Goal: Information Seeking & Learning: Compare options

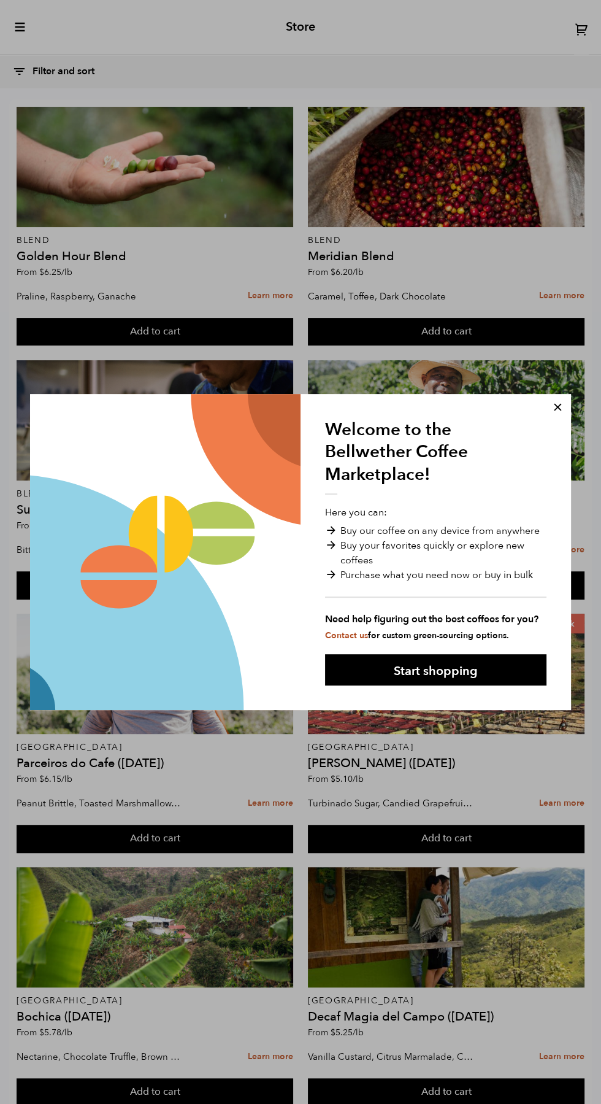
click at [558, 404] on button at bounding box center [558, 407] width 33 height 33
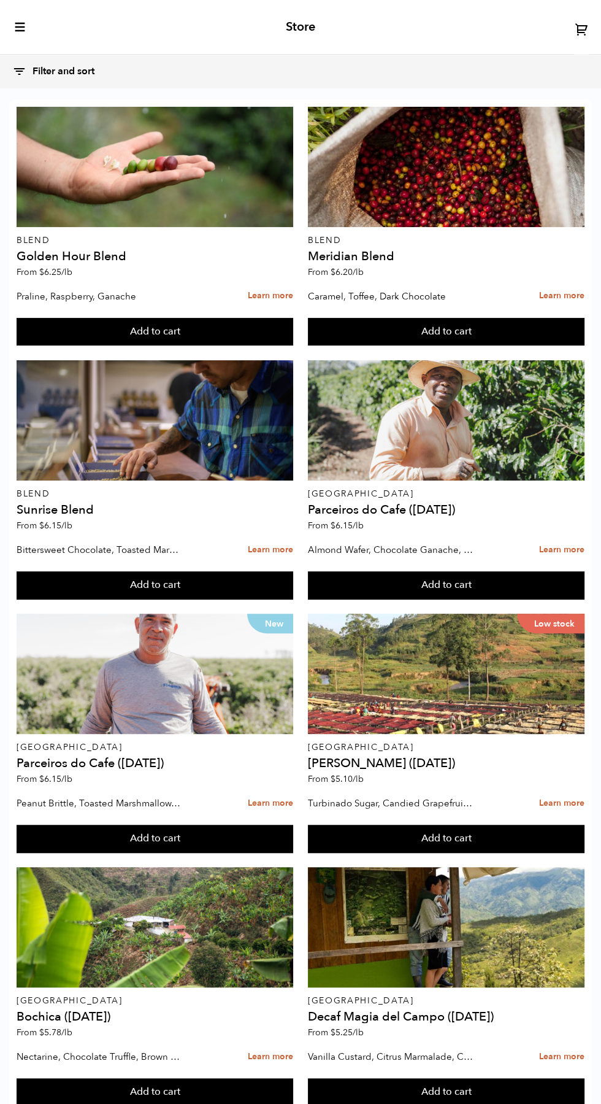
scroll to position [337, 0]
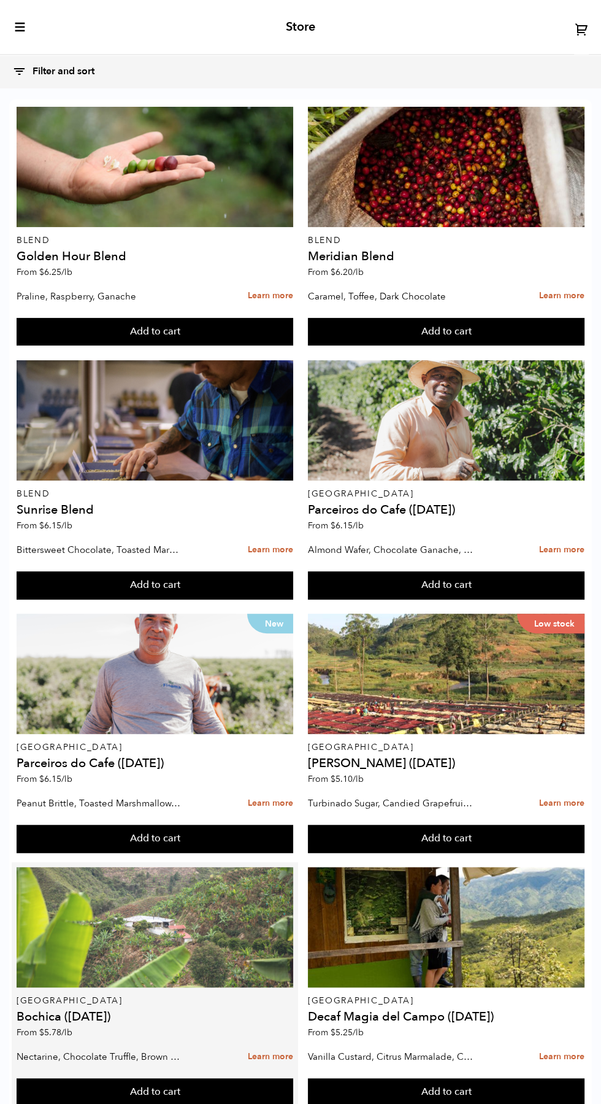
click at [178, 867] on div at bounding box center [155, 927] width 277 height 120
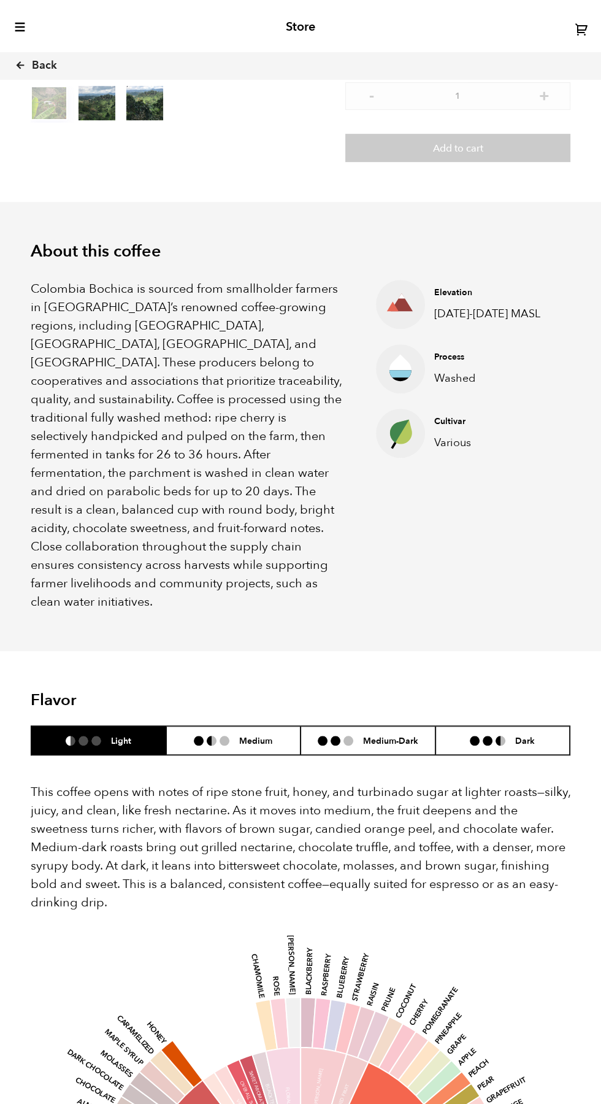
scroll to position [212, 0]
click at [494, 650] on div "About this coffee Colombia Bochica is sourced from smallholder farmers in Colom…" at bounding box center [300, 425] width 601 height 449
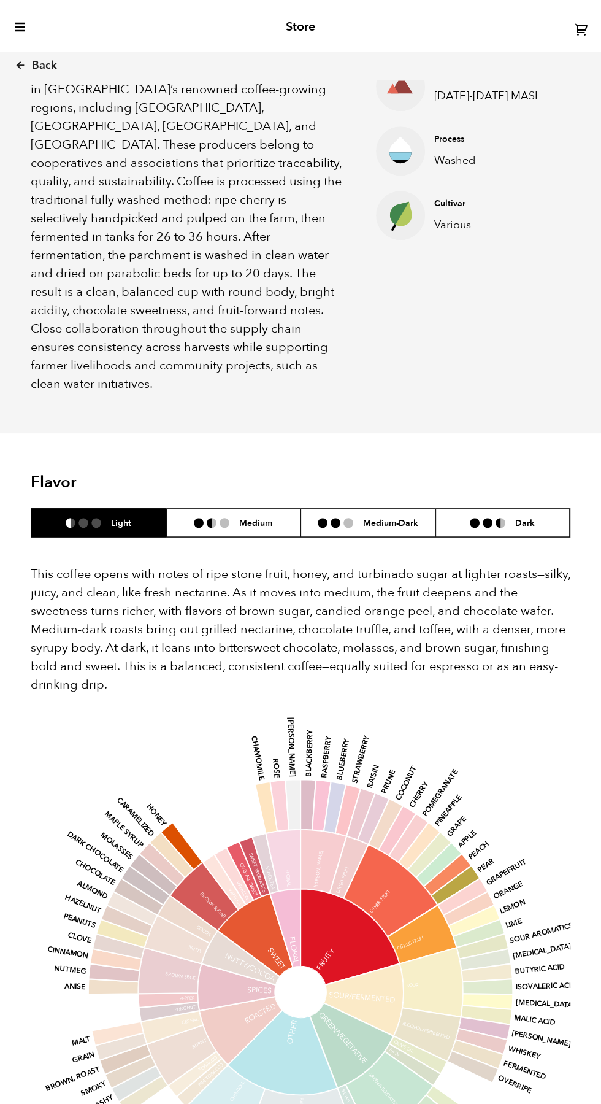
scroll to position [0, 0]
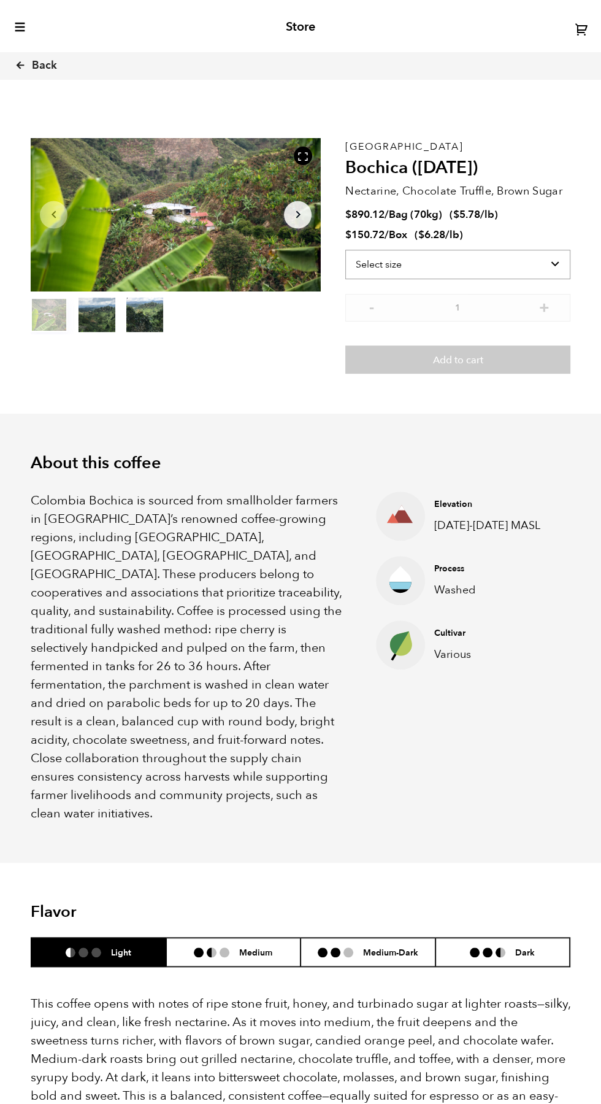
click at [490, 258] on select "Select size Bag (70kg) (154 lbs) Box (24 lbs)" at bounding box center [457, 264] width 225 height 29
select select "bag"
click at [345, 250] on select "Select size Bag (70kg) (154 lbs) Box (24 lbs)" at bounding box center [457, 264] width 225 height 29
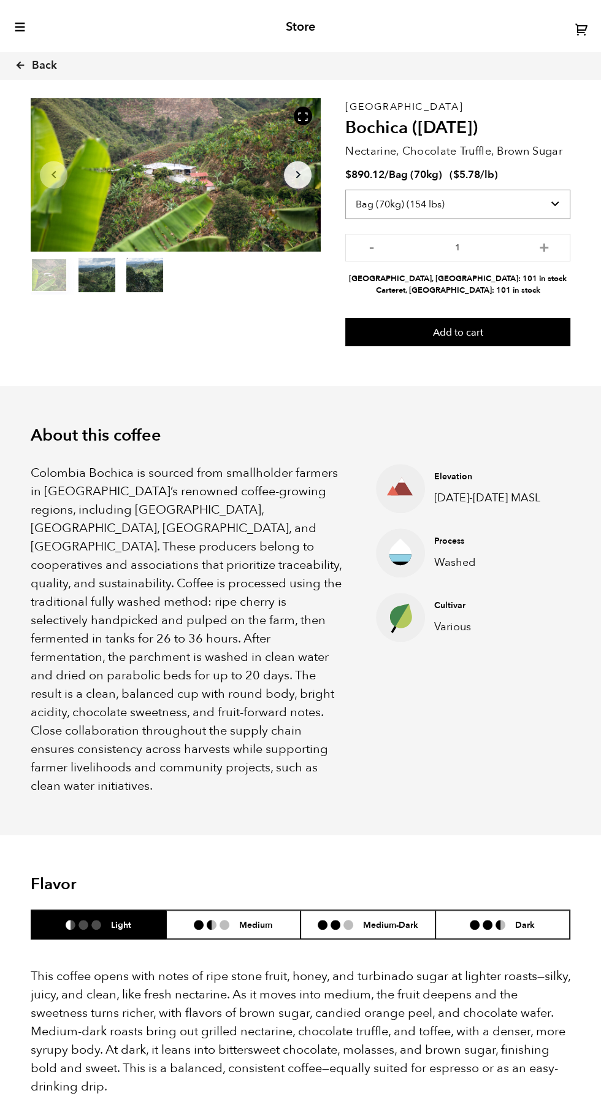
scroll to position [40, 0]
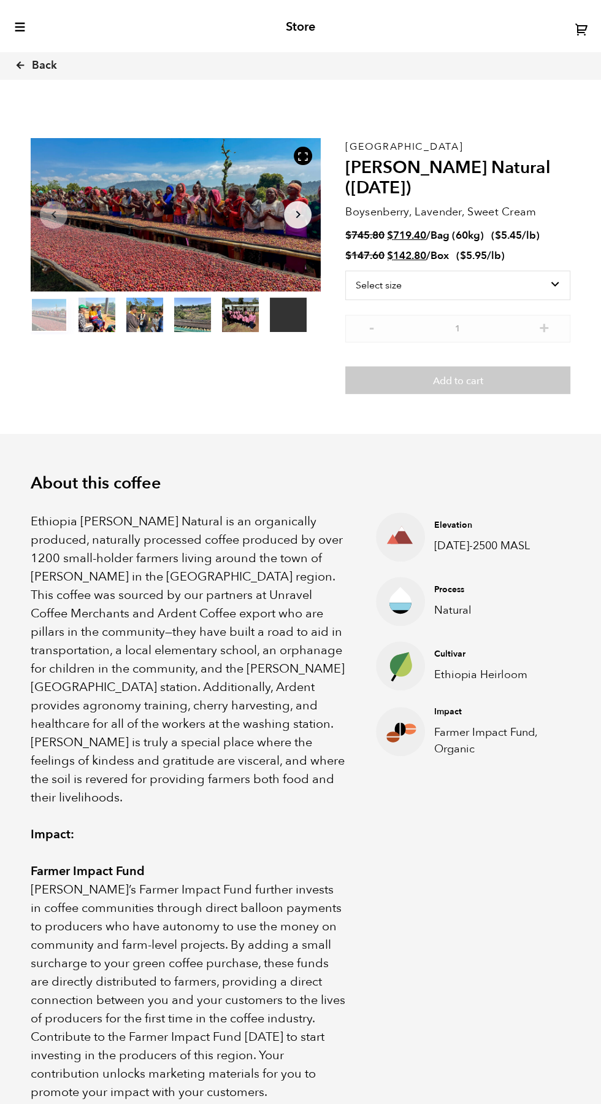
scroll to position [534, 525]
click at [513, 294] on select "Select size Bag (60kg) (132 lbs) Box (24 lbs)" at bounding box center [457, 285] width 225 height 29
select select "bag-3"
click at [345, 271] on select "Select size Bag (60kg) (132 lbs) Box (24 lbs)" at bounding box center [457, 285] width 225 height 29
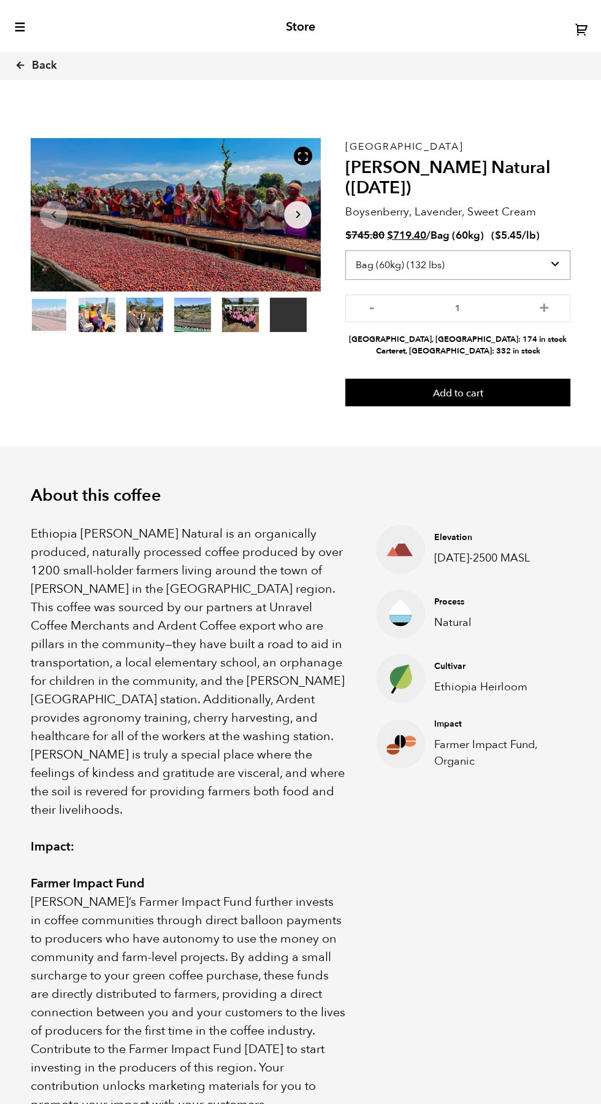
click at [519, 265] on select "Select size Bag (60kg) (132 lbs) Box (24 lbs)" at bounding box center [457, 264] width 225 height 29
click at [345, 250] on select "Select size Bag (60kg) (132 lbs) Box (24 lbs)" at bounding box center [457, 264] width 225 height 29
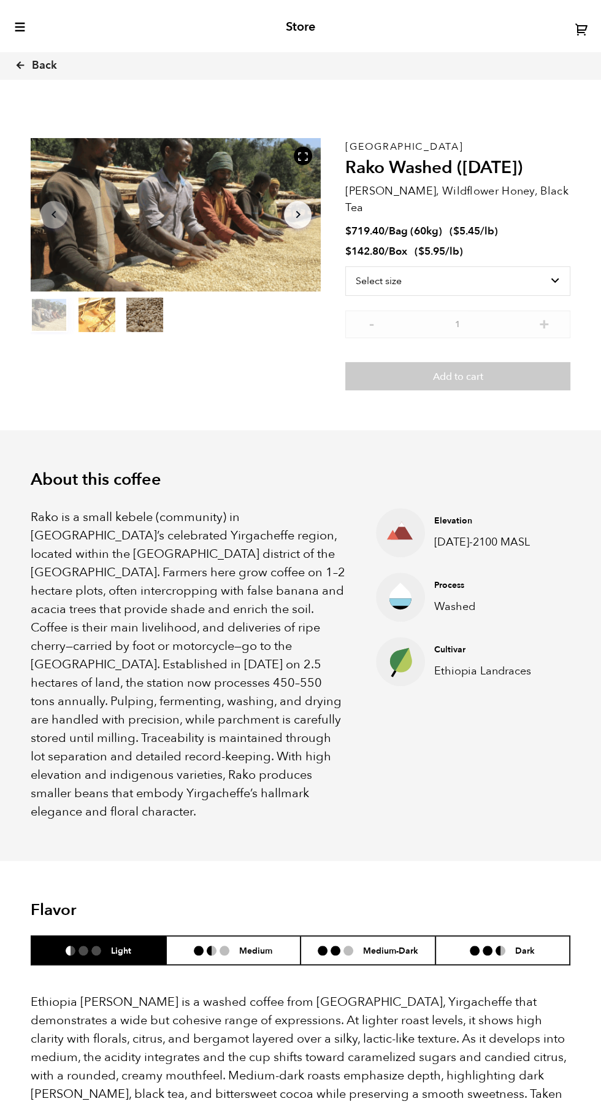
scroll to position [534, 525]
click at [507, 266] on select "Select size Bag (60kg) (132 lbs) Box (24 lbs)" at bounding box center [457, 280] width 225 height 29
select select "bag-3"
click at [345, 266] on select "Select size Bag (60kg) (132 lbs) Box (24 lbs)" at bounding box center [457, 280] width 225 height 29
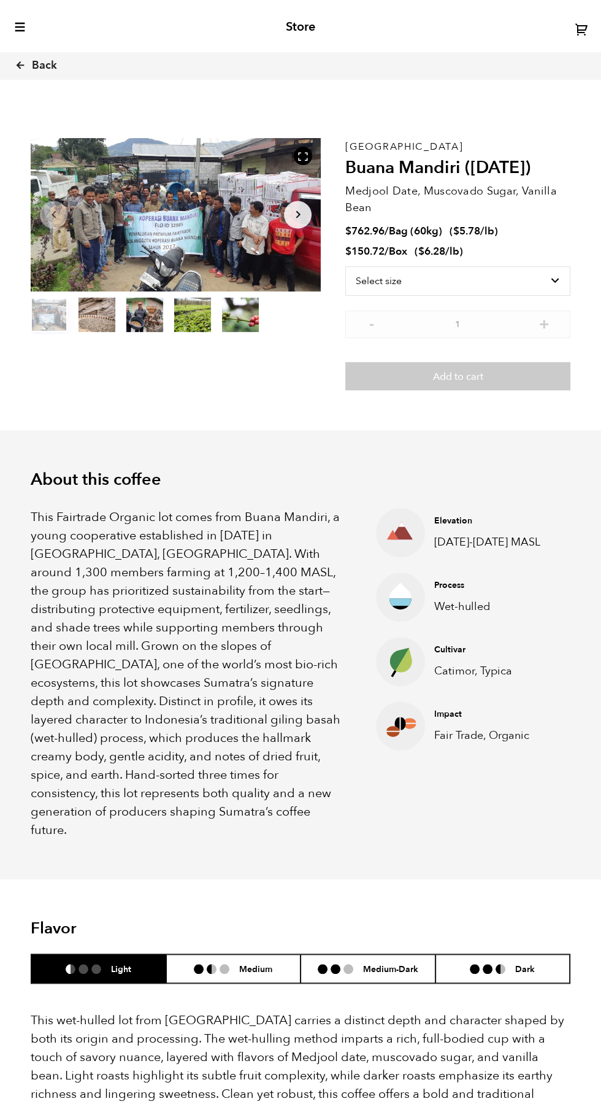
scroll to position [534, 525]
click at [513, 276] on select "Select size Bag (60kg) (132 lbs) Box (24 lbs)" at bounding box center [457, 280] width 225 height 29
select select "bag-3"
click at [345, 266] on select "Select size Bag (60kg) (132 lbs) Box (24 lbs)" at bounding box center [457, 280] width 225 height 29
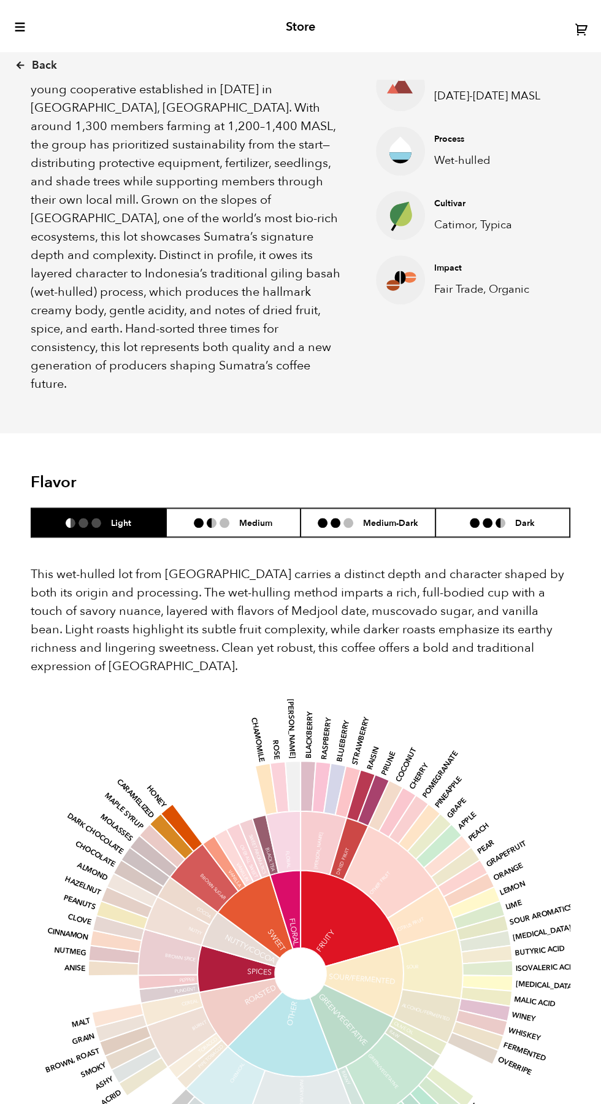
scroll to position [488, 0]
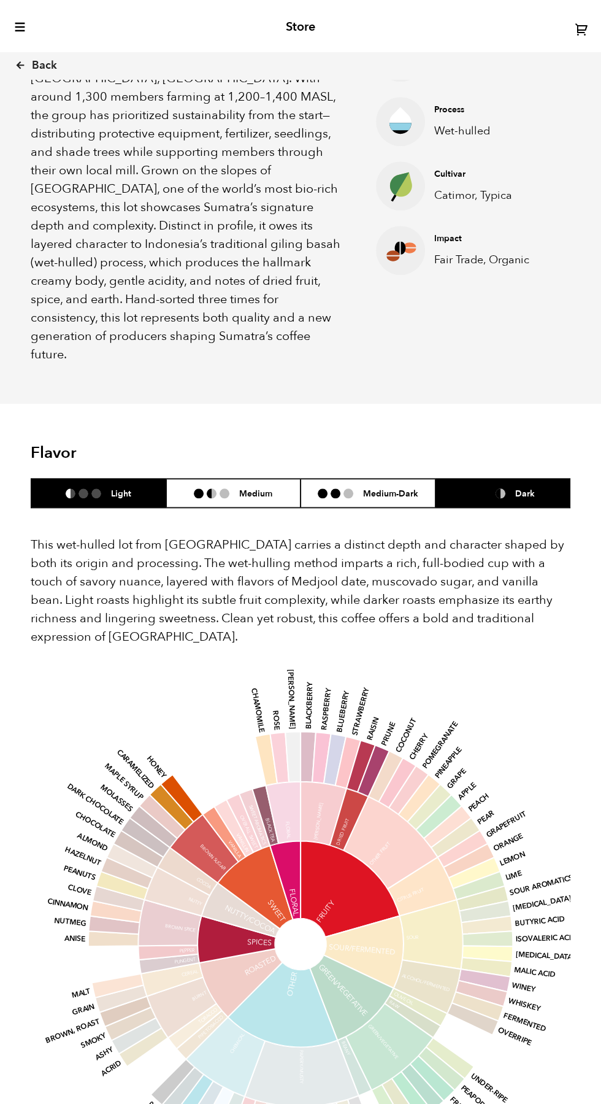
click at [525, 498] on h6 "Dark" at bounding box center [525, 493] width 20 height 10
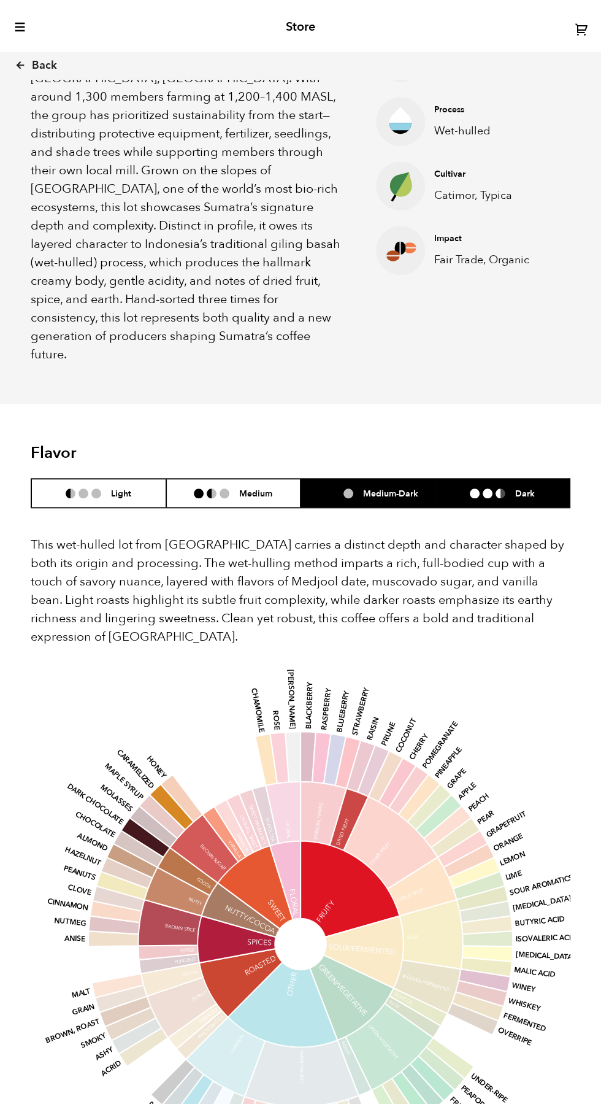
click at [404, 498] on h6 "Medium-Dark" at bounding box center [390, 493] width 55 height 10
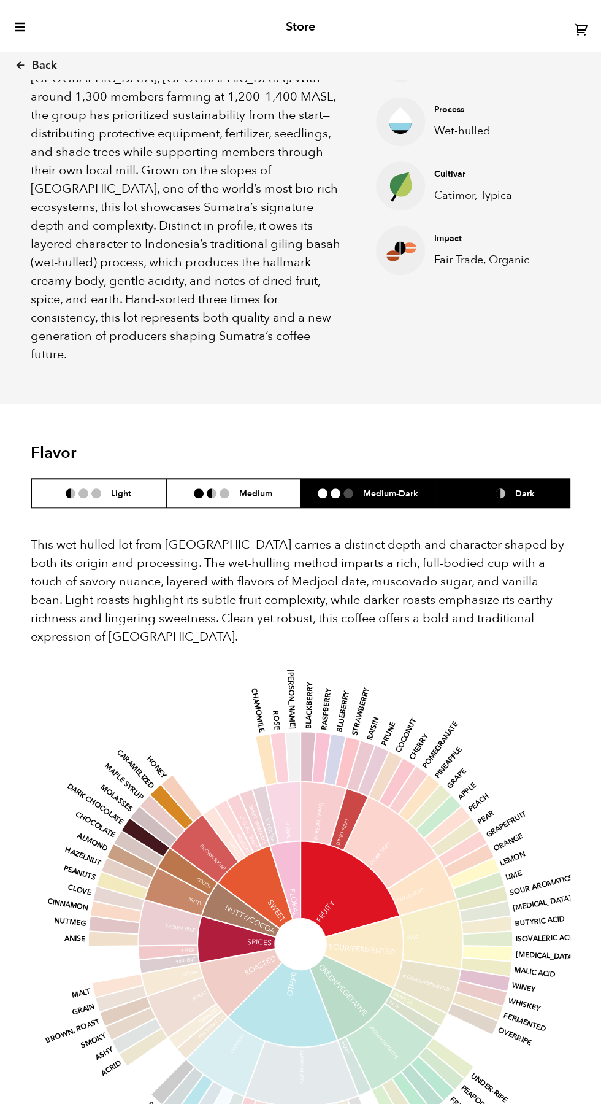
click at [542, 507] on li "Dark" at bounding box center [503, 493] width 135 height 29
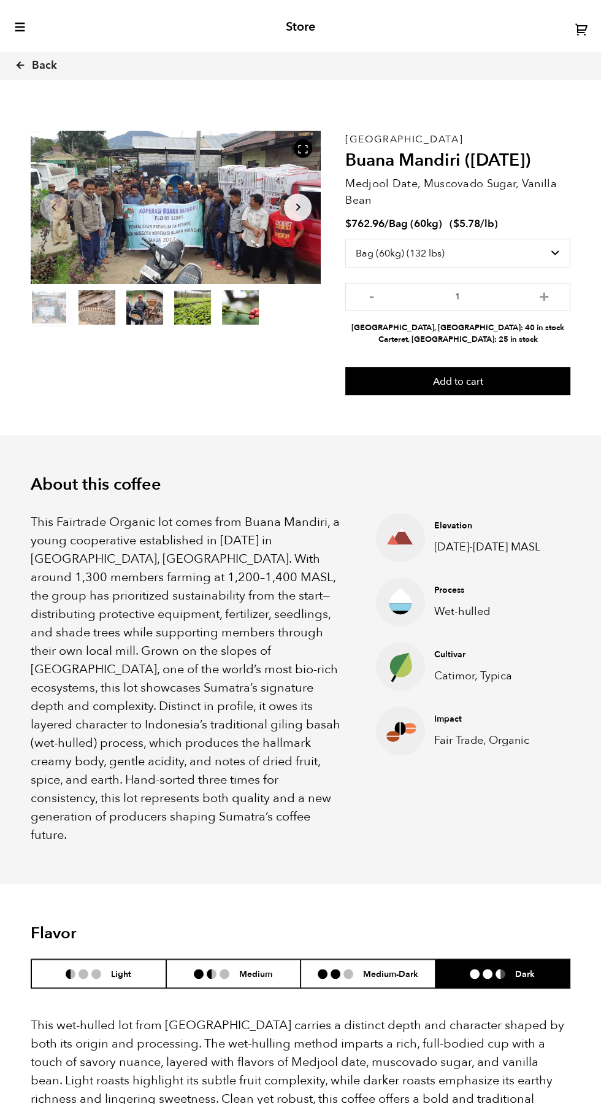
scroll to position [0, 0]
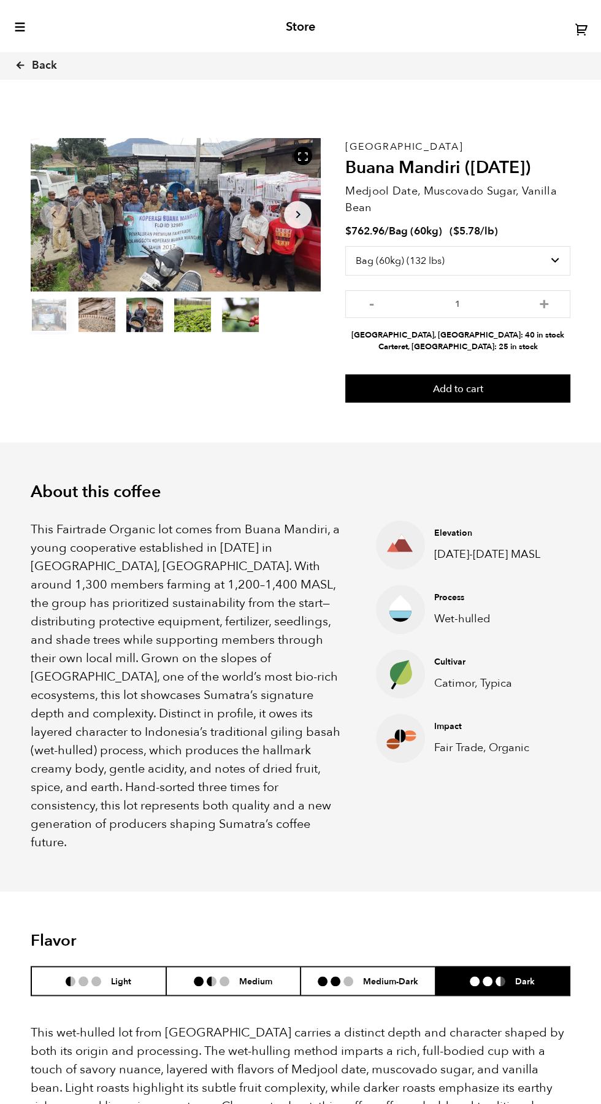
click at [400, 633] on ul "Elevation 1200-1400 MASL Process Wet-hulled Cultivar Catimor, Typica Impact Fai…" at bounding box center [452, 685] width 215 height 331
click at [34, 63] on span "Back" at bounding box center [44, 65] width 25 height 15
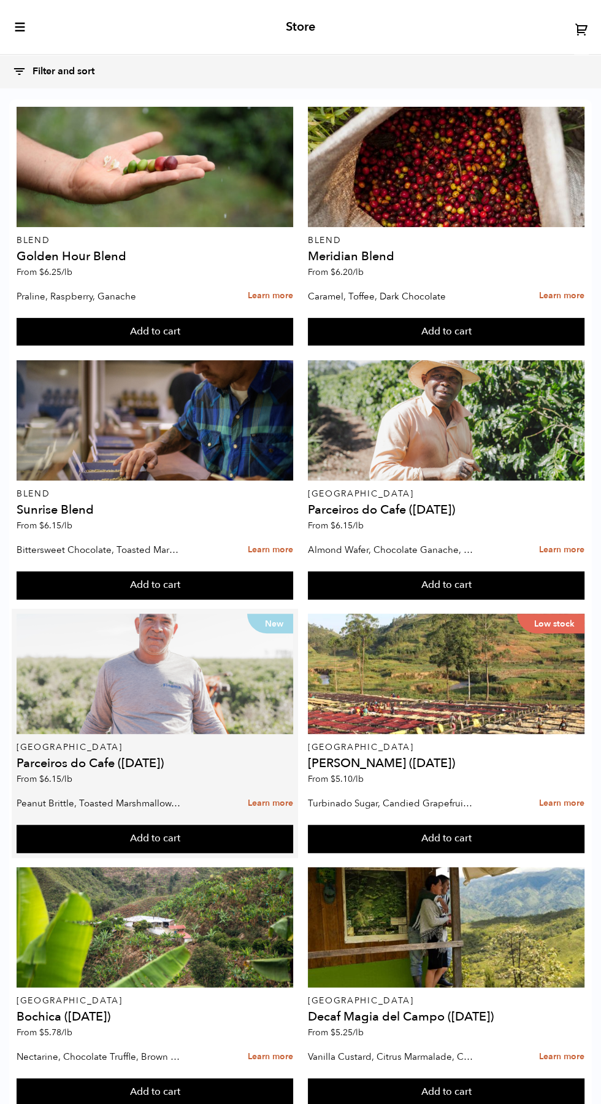
click at [182, 681] on div "New" at bounding box center [155, 674] width 277 height 120
click at [187, 672] on div "New" at bounding box center [155, 674] width 277 height 120
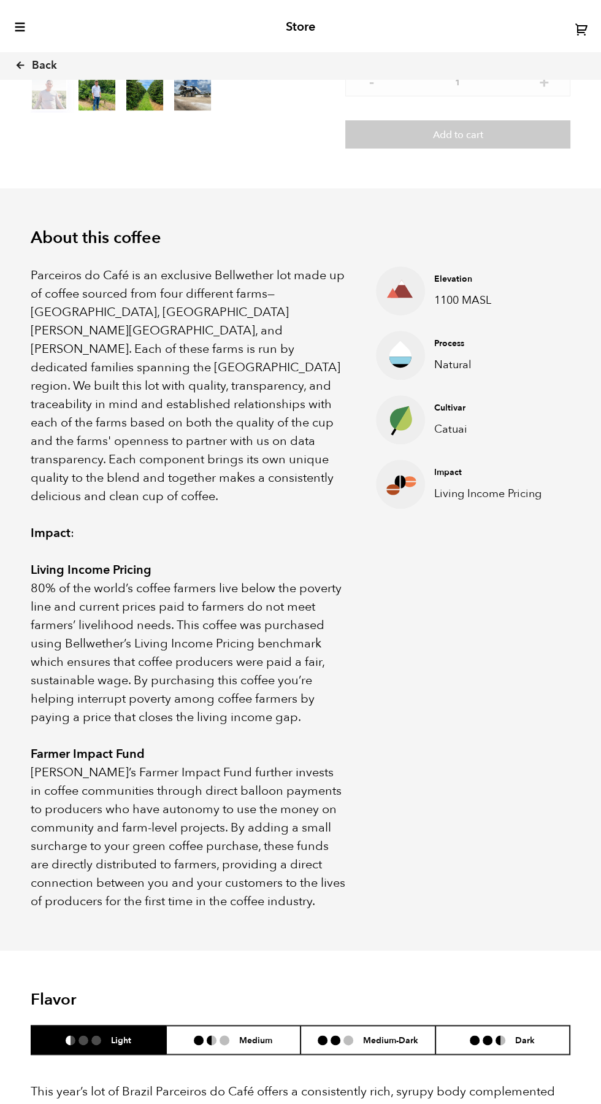
scroll to position [223, 0]
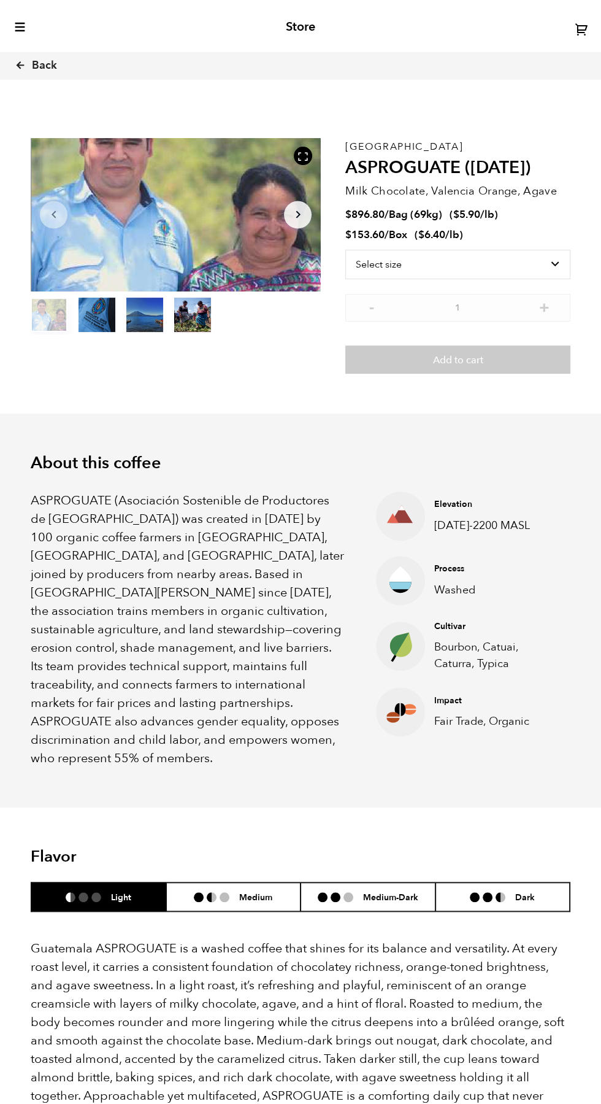
scroll to position [534, 525]
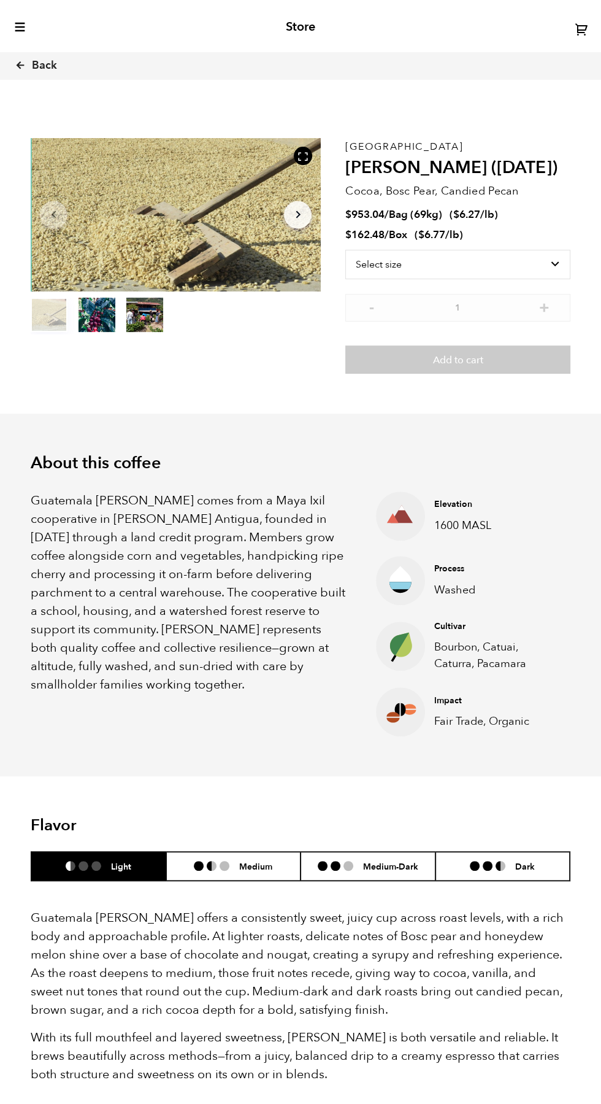
scroll to position [534, 525]
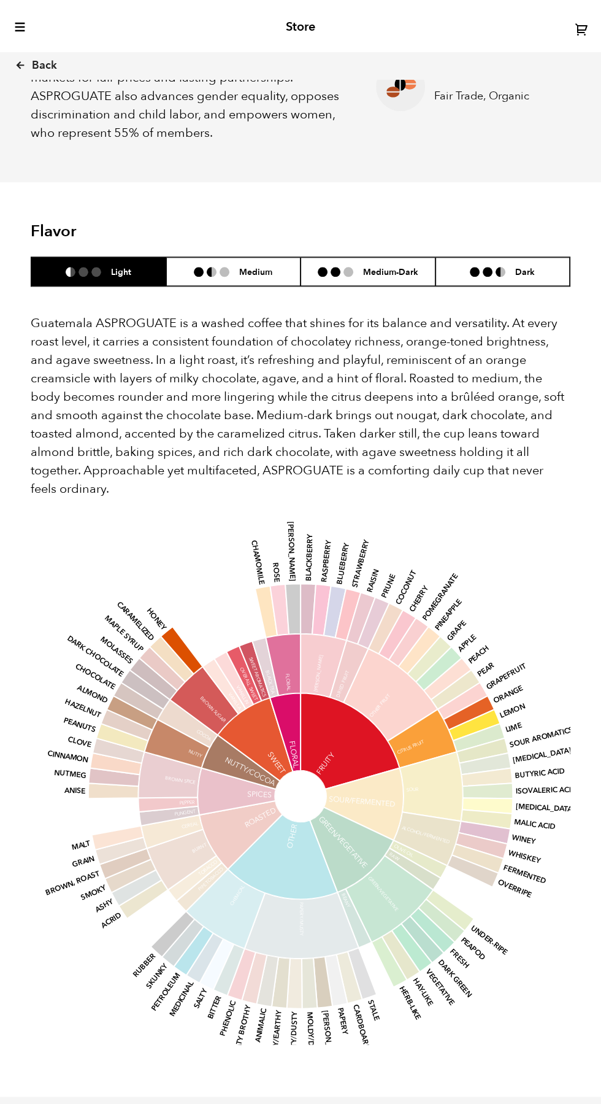
scroll to position [625, 0]
click at [245, 277] on h6 "Medium" at bounding box center [255, 272] width 33 height 10
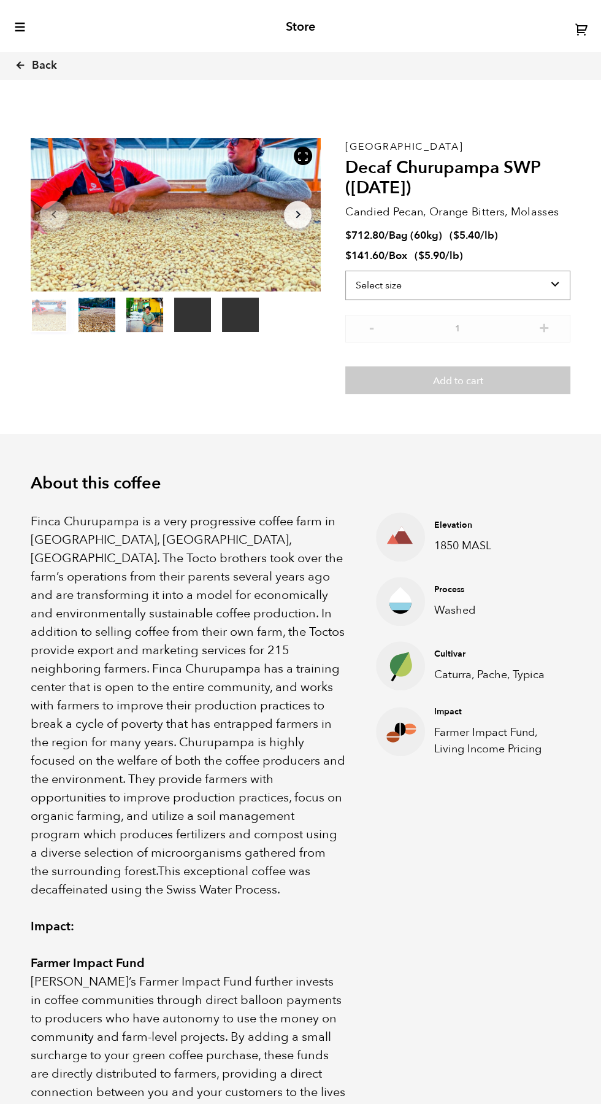
click at [524, 286] on select "Select size Bag (60kg) (132 lbs) Box (24 lbs)" at bounding box center [457, 285] width 225 height 29
